Goal: Contribute content

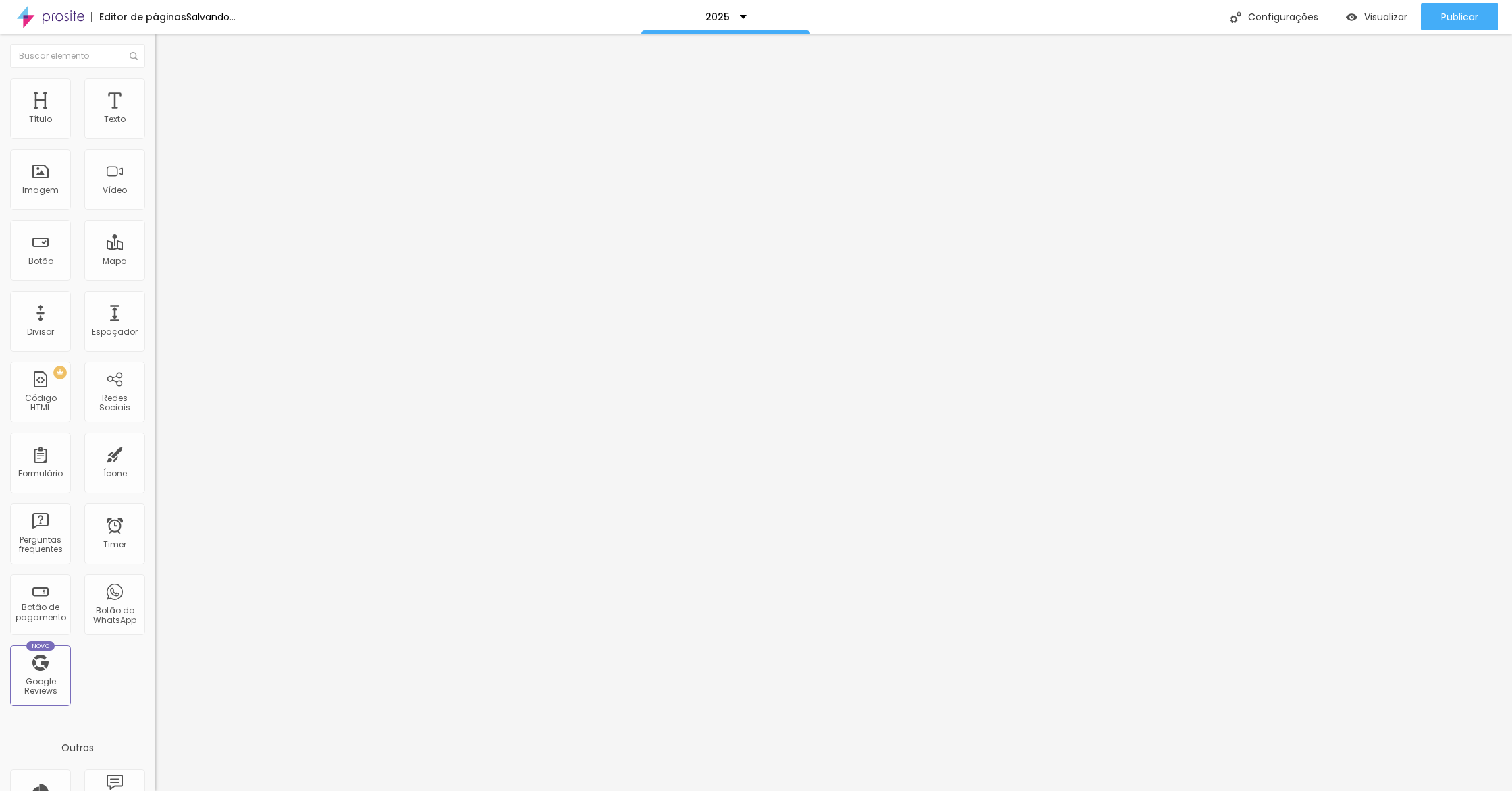
click at [156, 116] on span "Trocar imagem" at bounding box center [192, 111] width 74 height 11
click at [156, 92] on li "Estilo" at bounding box center [233, 85] width 156 height 14
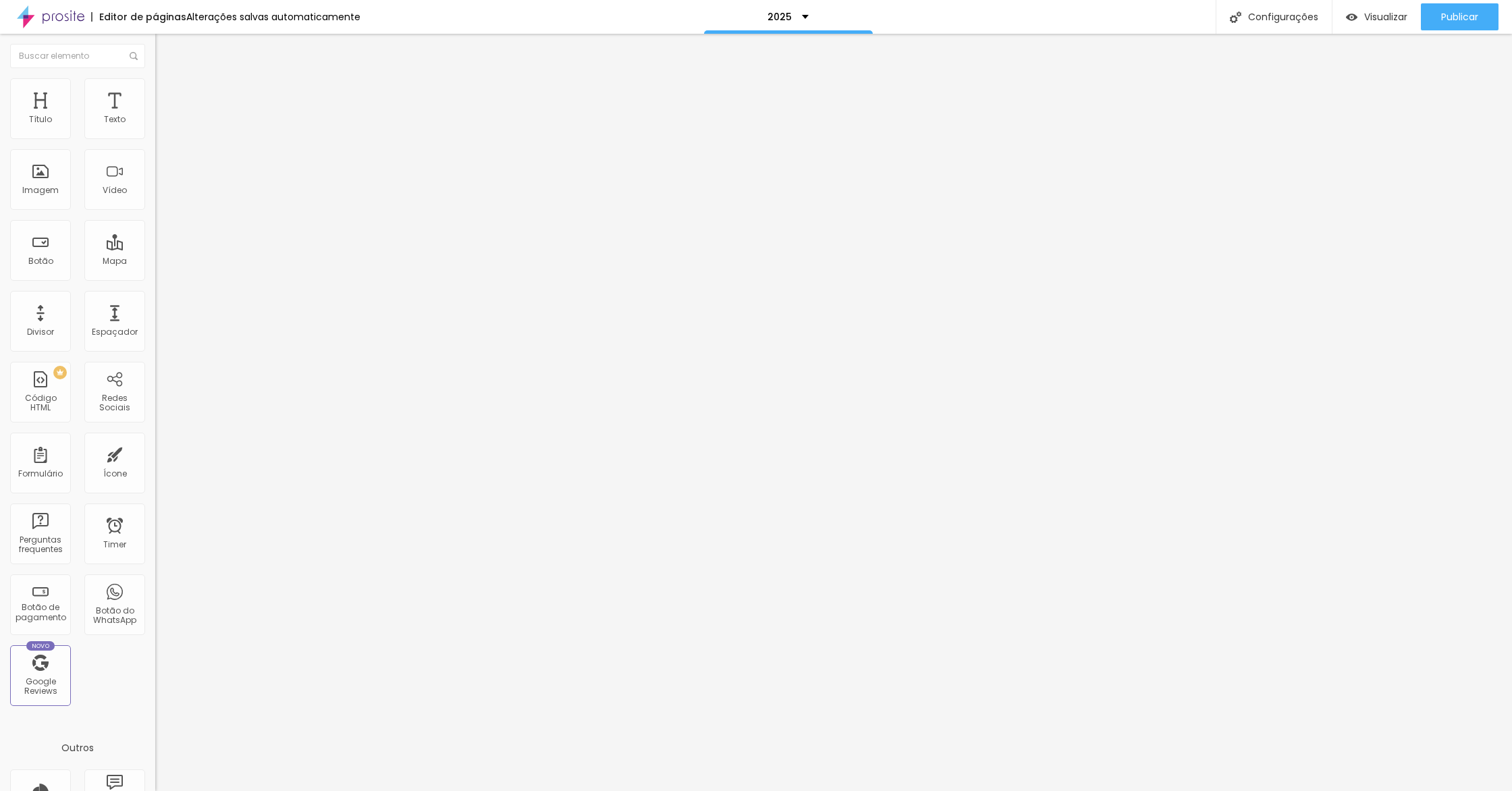
type input "370"
type input "470"
type input "480"
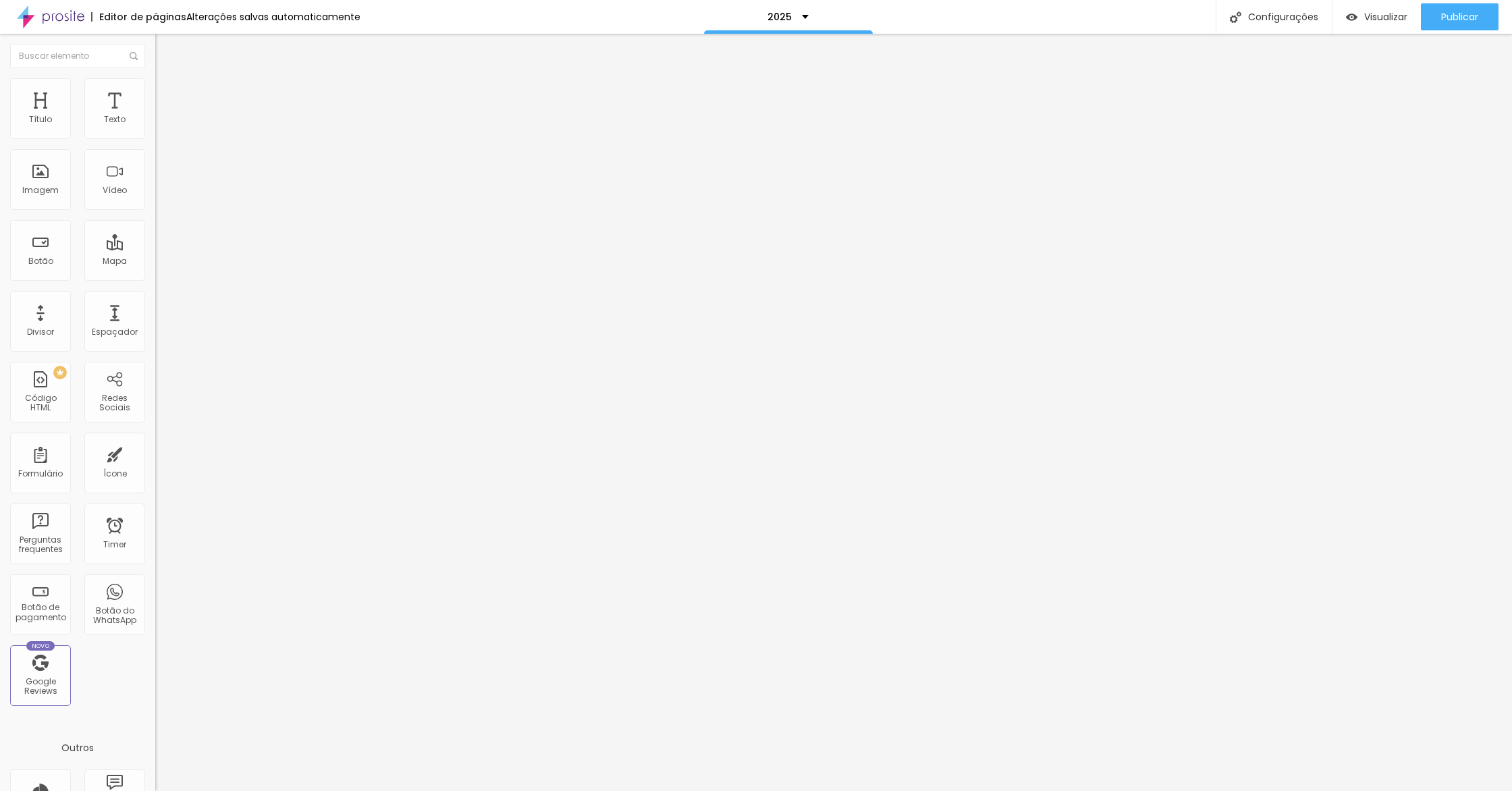
type input "480"
type input "510"
type input "530"
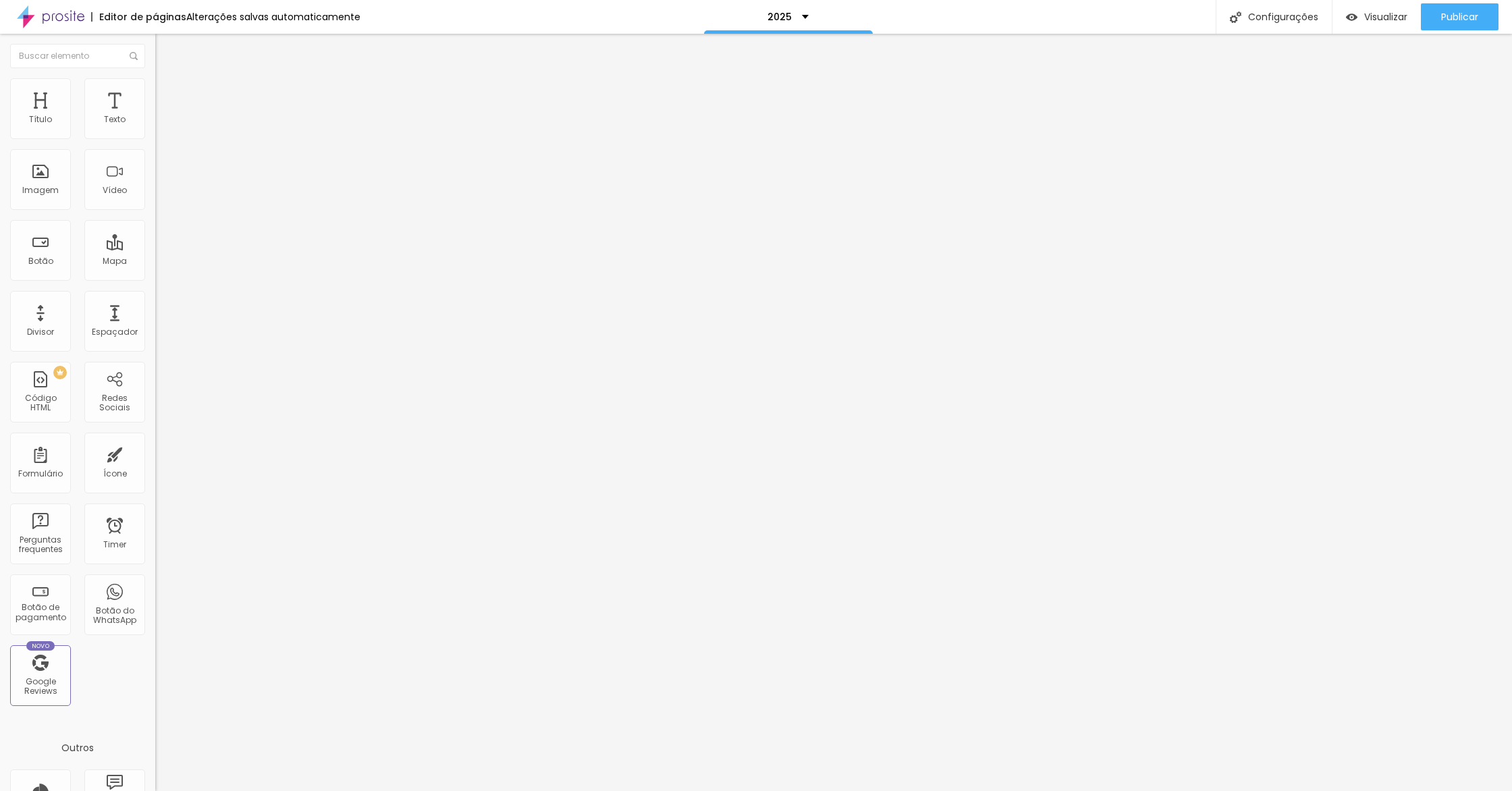
type input "520"
type input "510"
type input "500"
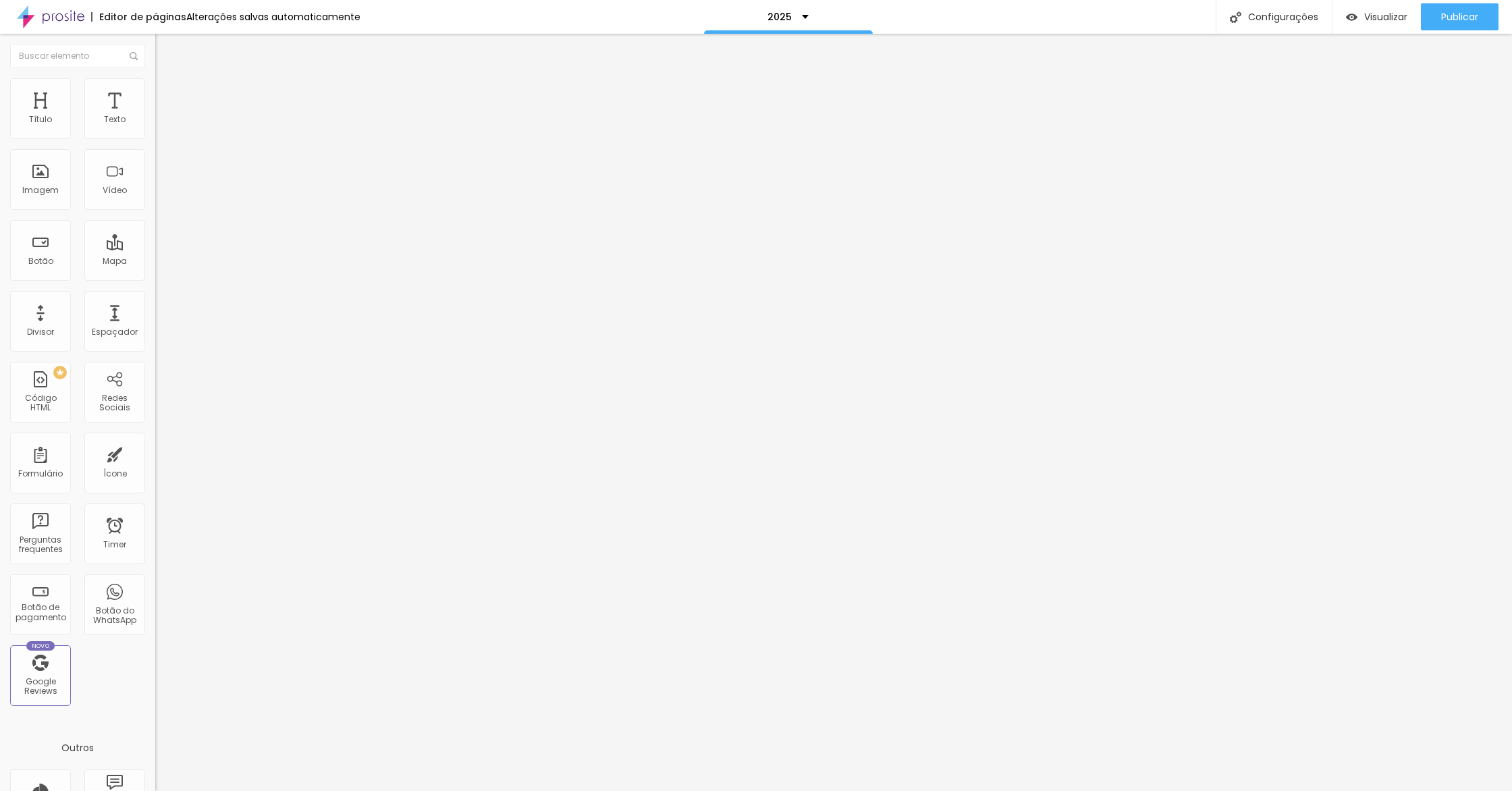
type input "500"
type input "510"
type input "520"
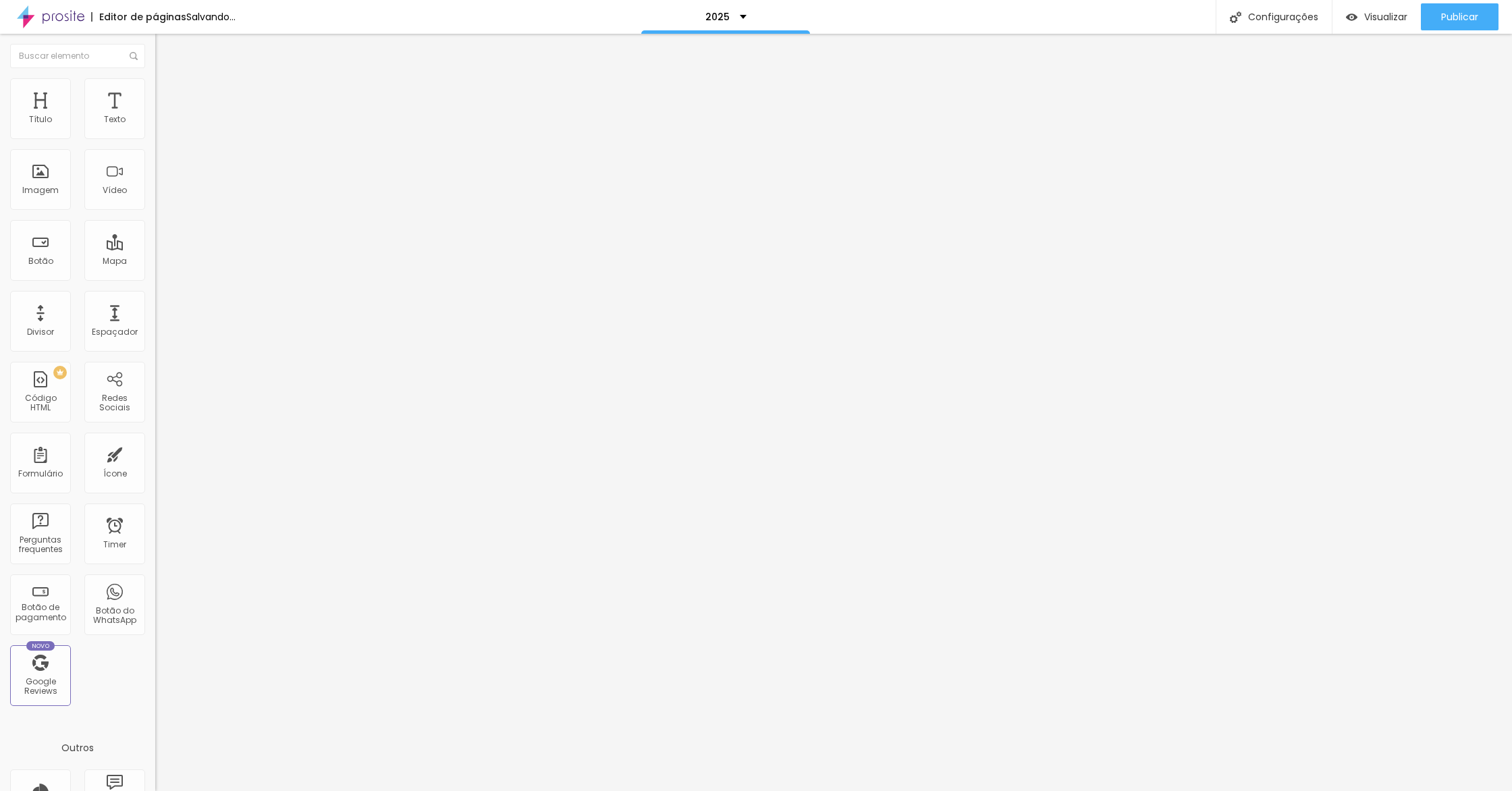
click at [156, 138] on input "range" at bounding box center [199, 133] width 87 height 11
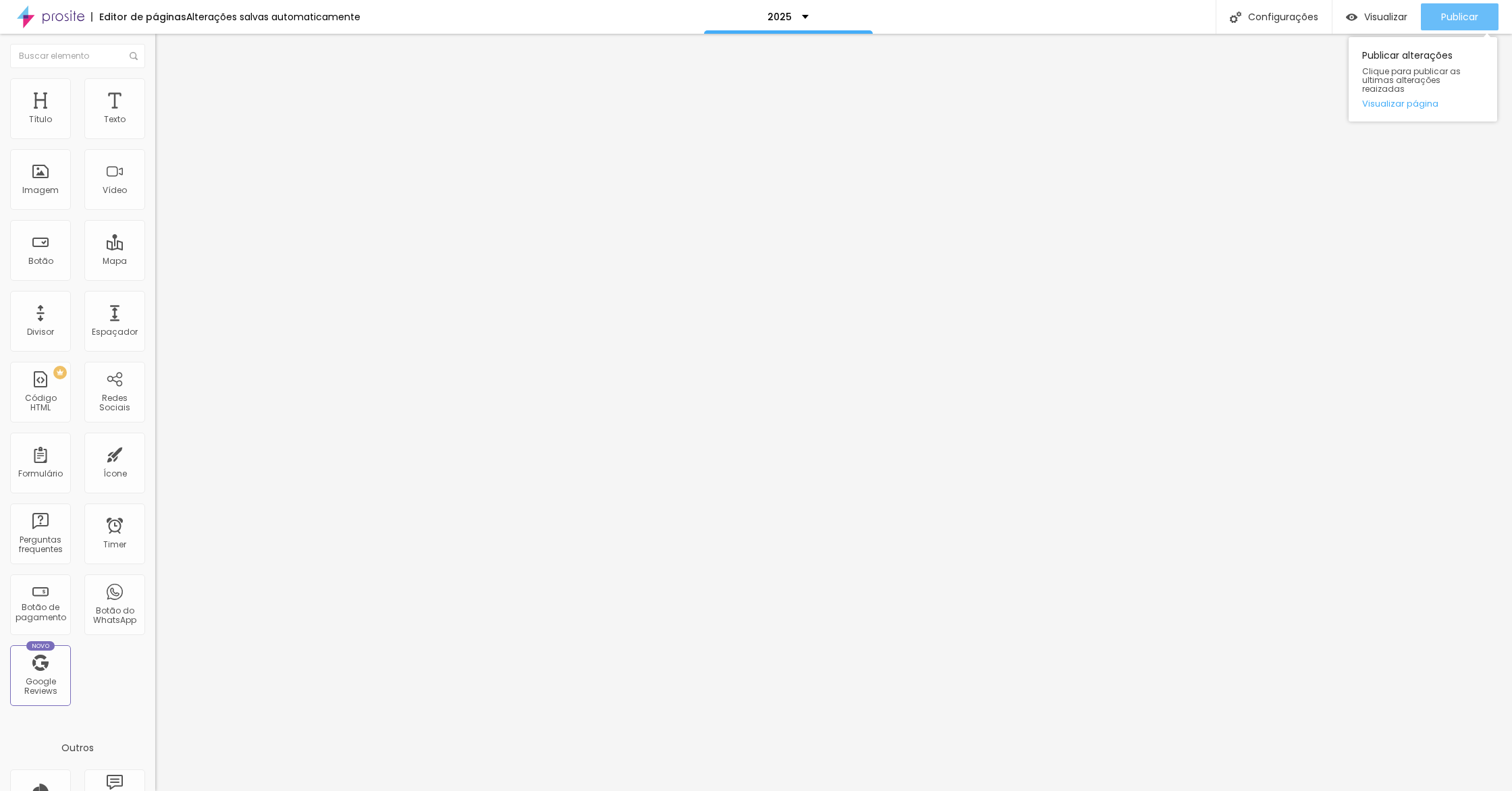
click at [1439, 30] on button "Publicar" at bounding box center [1460, 17] width 78 height 27
click at [1402, 99] on link "Visualizar página" at bounding box center [1423, 104] width 121 height 9
